Goal: Task Accomplishment & Management: Use online tool/utility

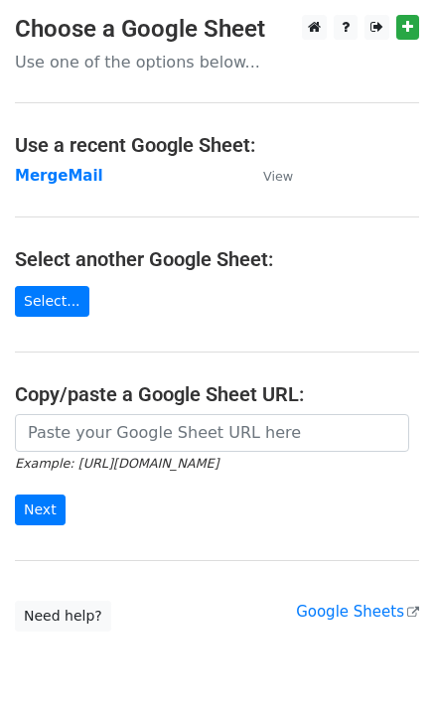
click at [54, 187] on td "MergeMail" at bounding box center [129, 176] width 228 height 23
click at [64, 181] on strong "MergeMail" at bounding box center [59, 176] width 88 height 18
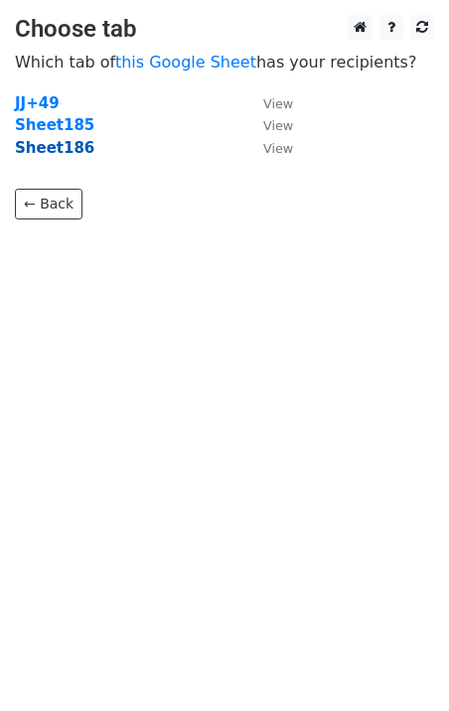
click at [64, 151] on strong "Sheet186" at bounding box center [54, 148] width 79 height 18
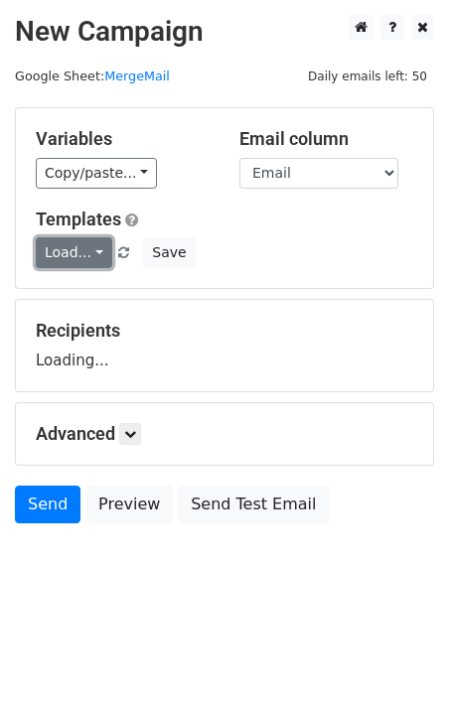
click at [85, 257] on link "Load..." at bounding box center [74, 252] width 76 height 31
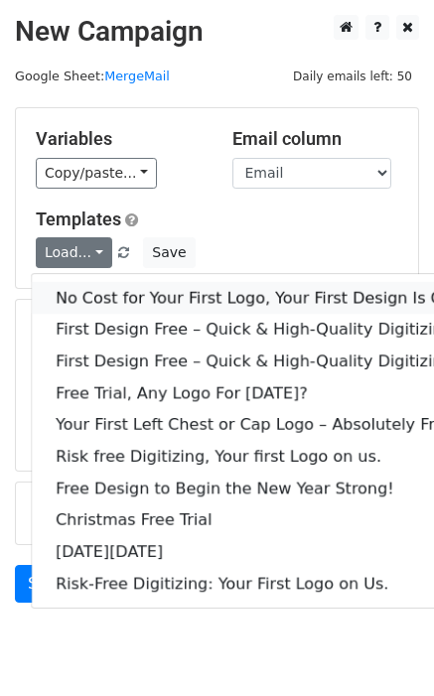
click at [107, 306] on link "No Cost for Your First Logo, Your First Design Is On Us!" at bounding box center [270, 298] width 477 height 32
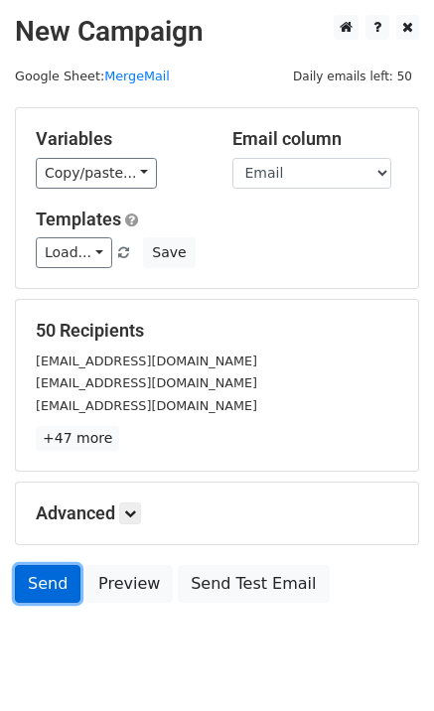
click at [36, 588] on link "Send" at bounding box center [48, 584] width 66 height 38
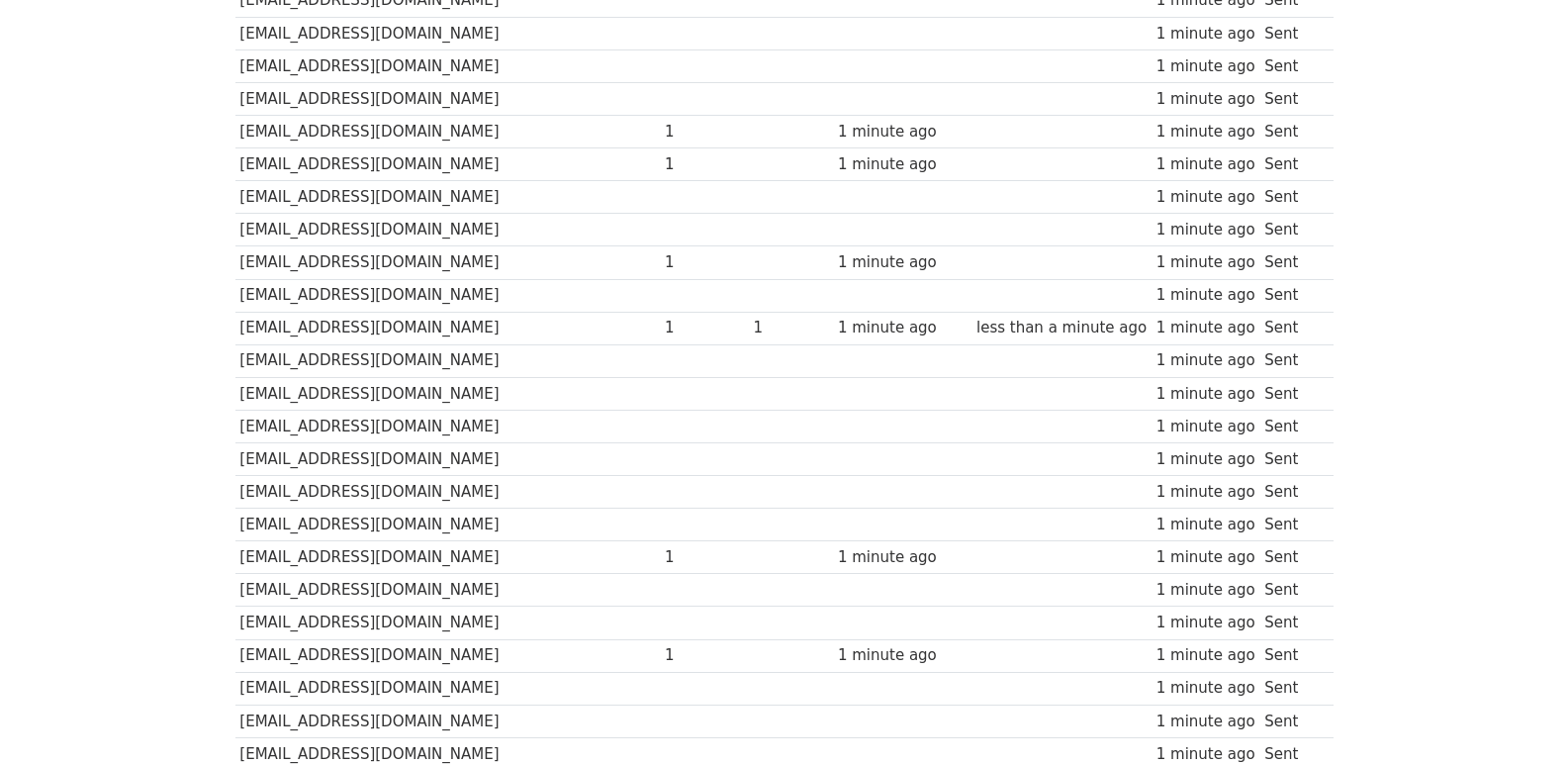
scroll to position [1377, 0]
